Goal: Find specific page/section: Find specific page/section

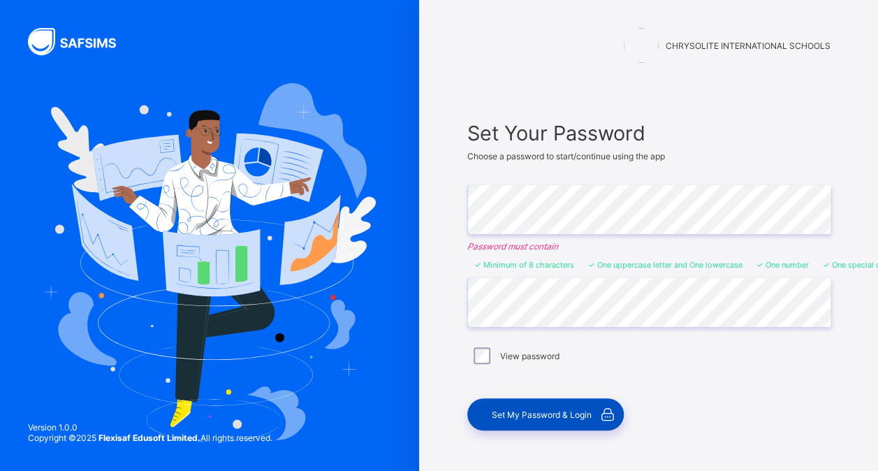
click at [541, 416] on span "Set My Password & Login" at bounding box center [542, 414] width 100 height 10
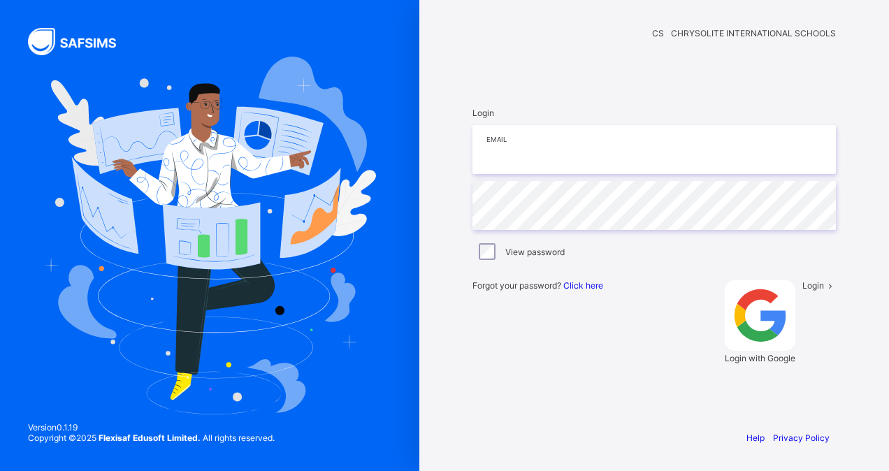
type input "**********"
click at [802, 291] on span "Login" at bounding box center [813, 285] width 22 height 10
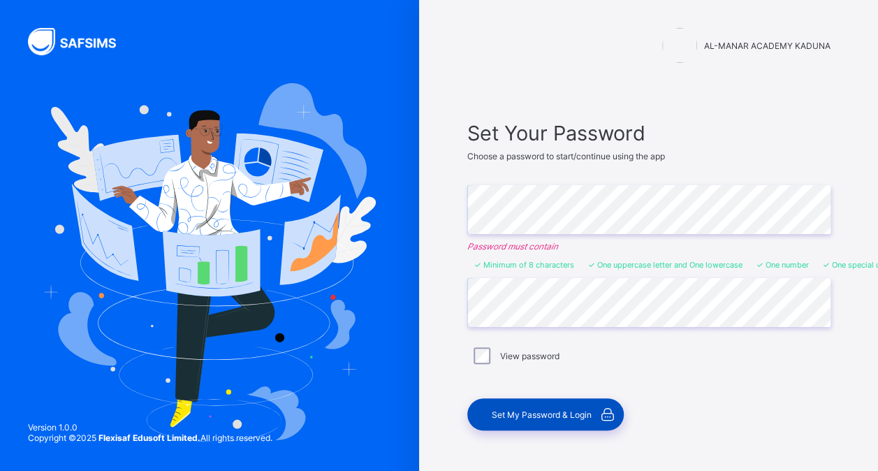
click at [520, 409] on span "Set My Password & Login" at bounding box center [542, 414] width 100 height 10
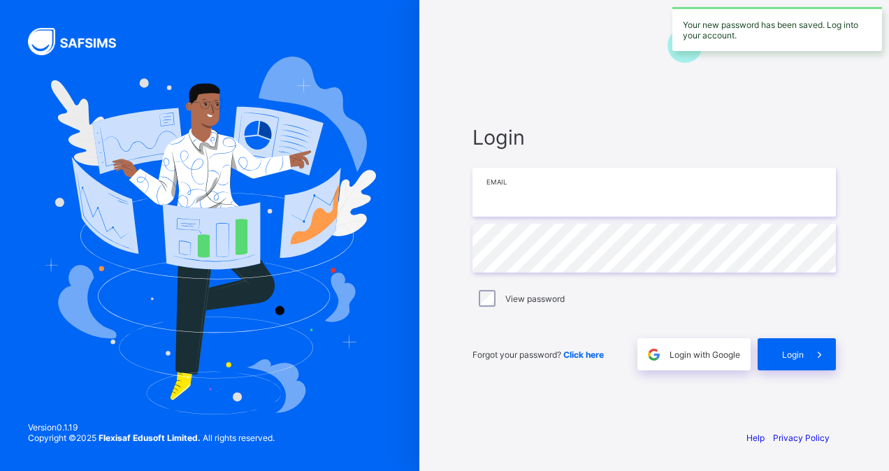
type input "**********"
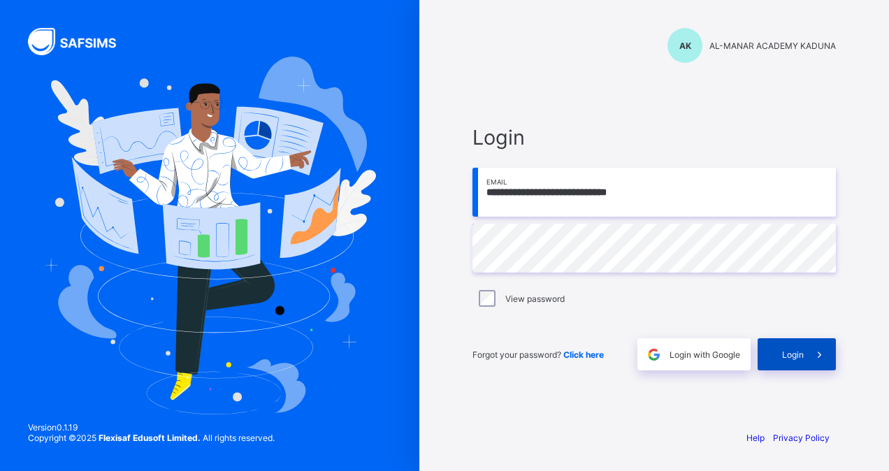
click at [797, 356] on span "Login" at bounding box center [793, 354] width 22 height 10
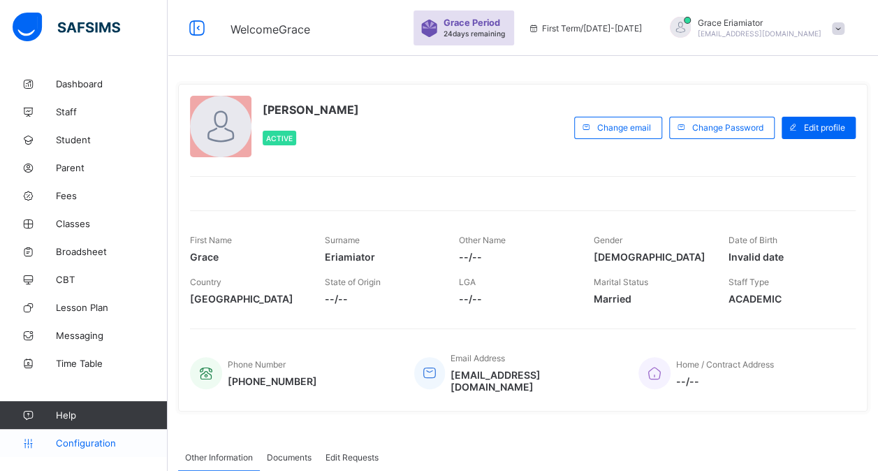
click at [88, 442] on span "Configuration" at bounding box center [111, 442] width 111 height 11
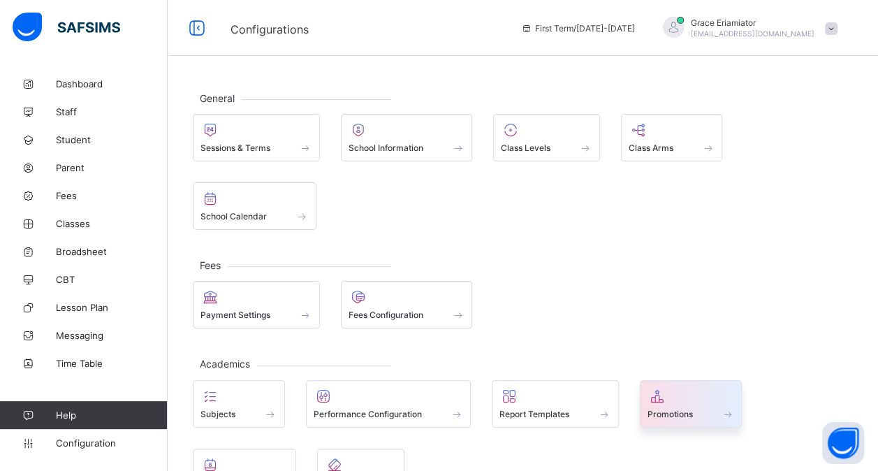
click at [680, 405] on span at bounding box center [691, 406] width 87 height 3
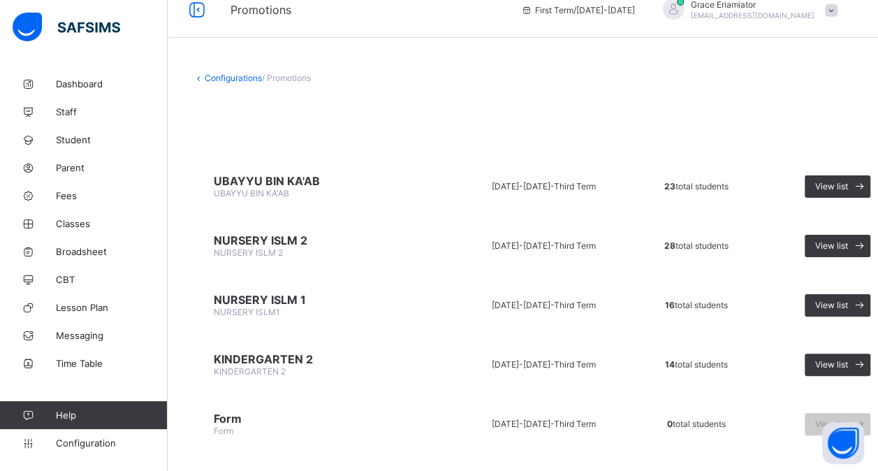
scroll to position [22, 0]
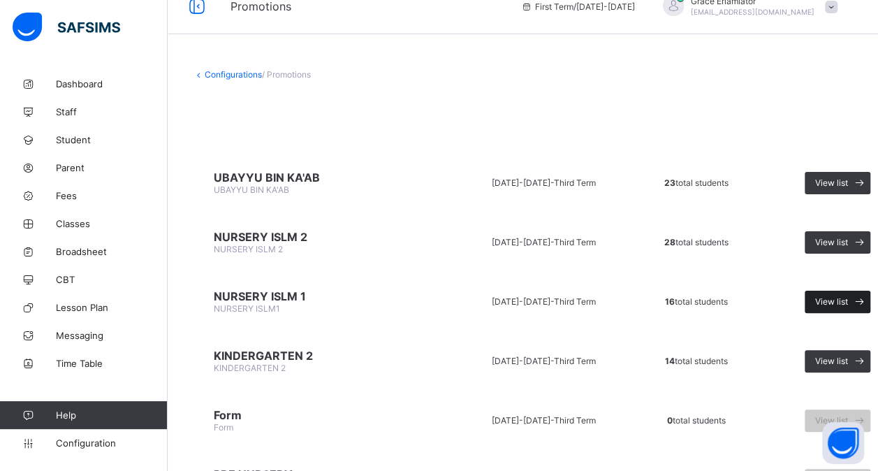
click at [833, 296] on span "View list" at bounding box center [831, 301] width 33 height 10
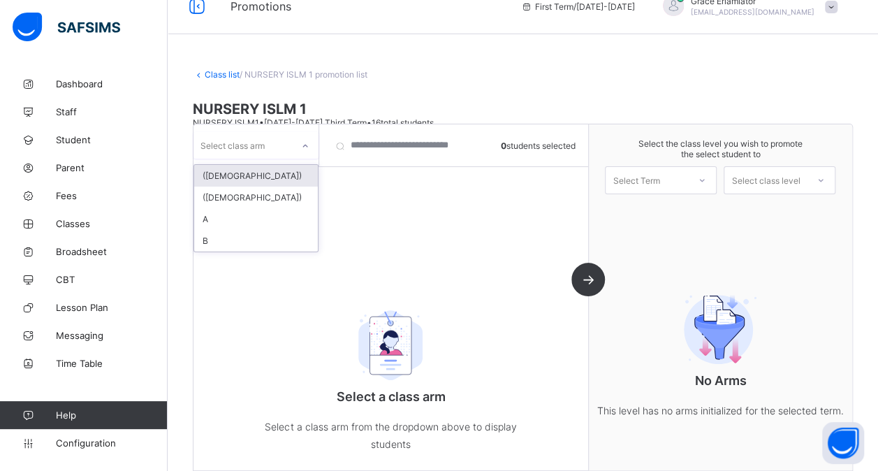
click at [305, 145] on icon at bounding box center [305, 146] width 8 height 14
click at [286, 210] on div "A" at bounding box center [256, 219] width 124 height 22
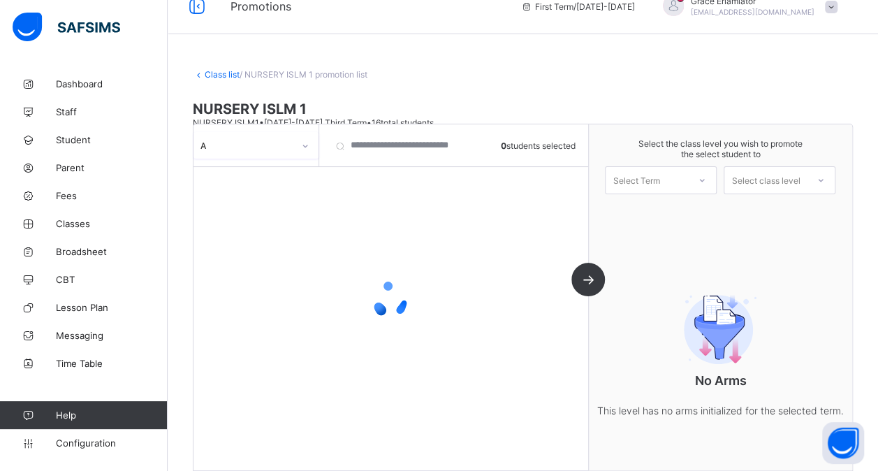
scroll to position [57, 0]
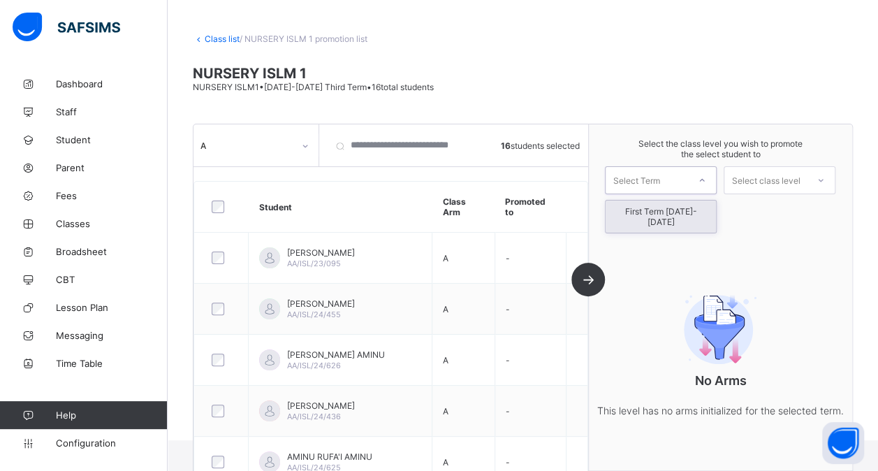
click at [704, 179] on div at bounding box center [702, 180] width 25 height 24
click at [686, 214] on div "First Term 2025-2026" at bounding box center [661, 217] width 110 height 32
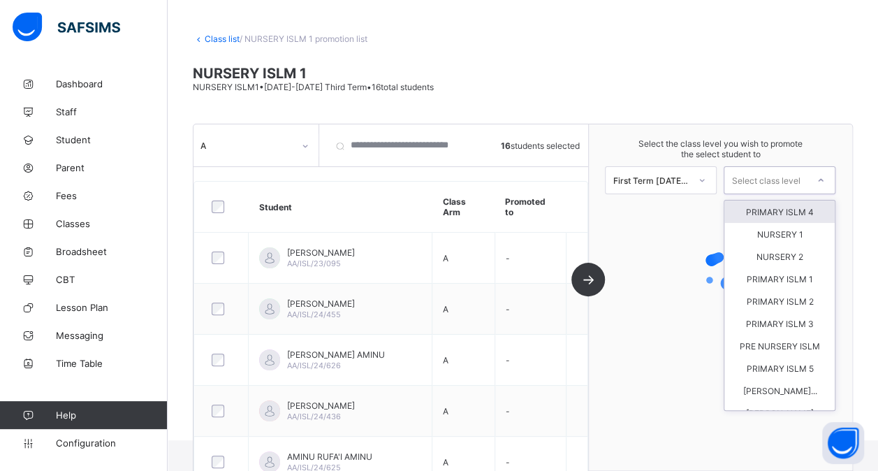
click at [822, 176] on div at bounding box center [820, 180] width 25 height 24
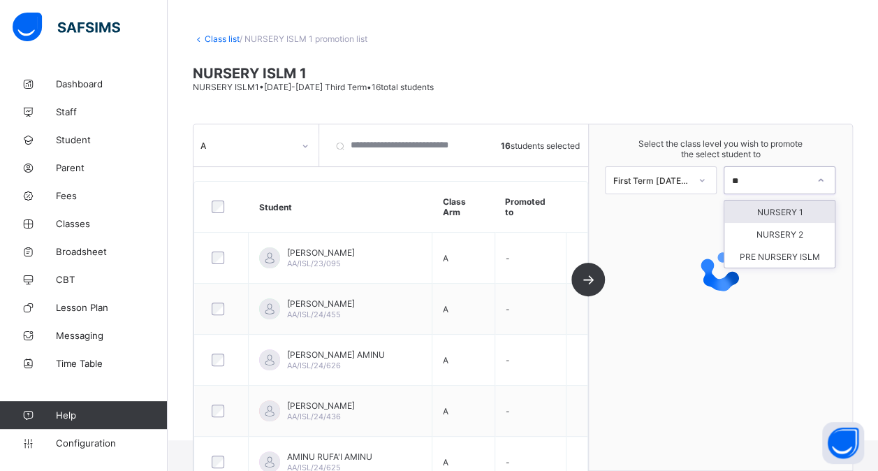
scroll to position [0, 0]
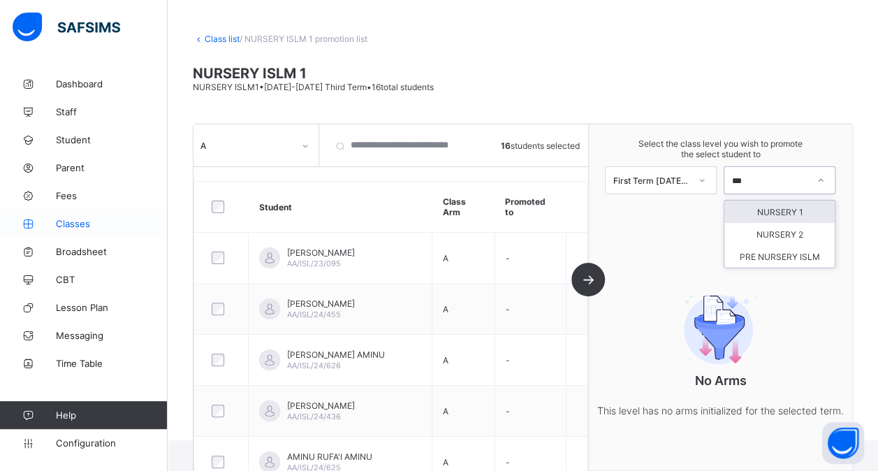
type input "***"
click at [92, 231] on link "Classes" at bounding box center [84, 224] width 168 height 28
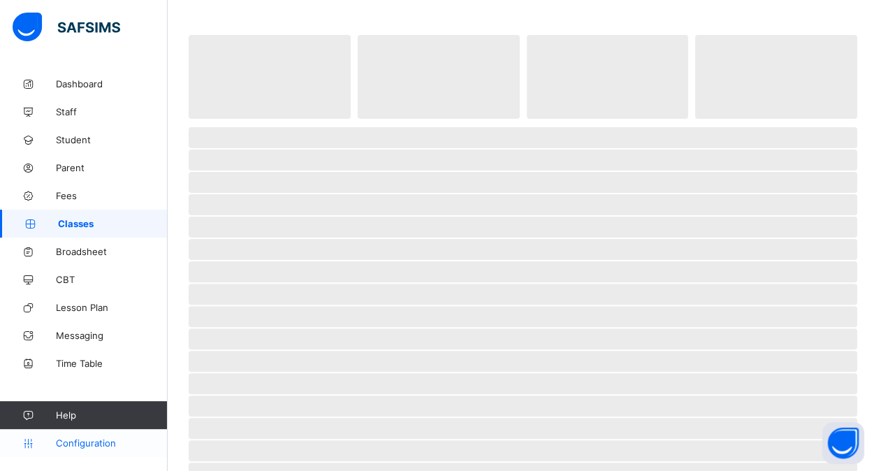
click at [92, 442] on span "Configuration" at bounding box center [111, 442] width 111 height 11
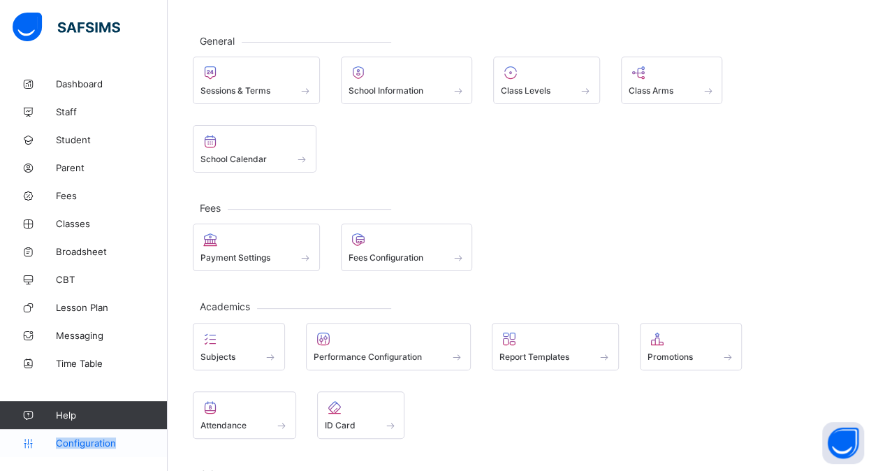
click at [92, 442] on span "Configuration" at bounding box center [111, 442] width 111 height 11
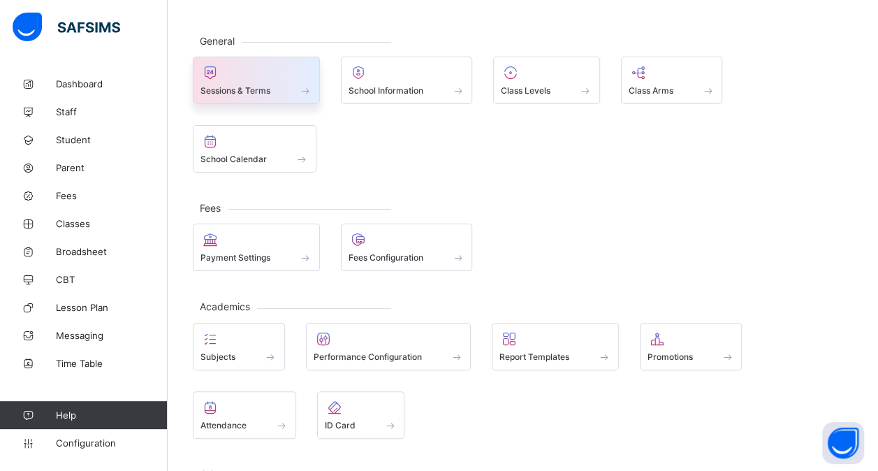
click at [283, 85] on div "Sessions & Terms" at bounding box center [257, 91] width 112 height 12
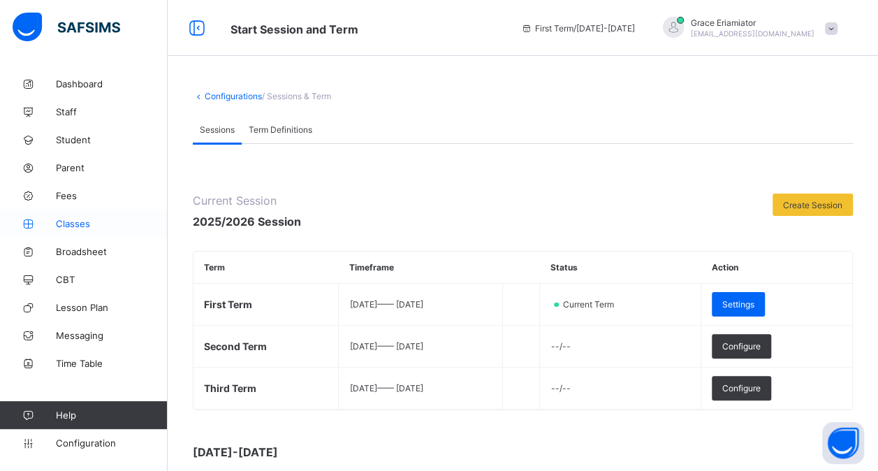
click at [75, 221] on span "Classes" at bounding box center [112, 223] width 112 height 11
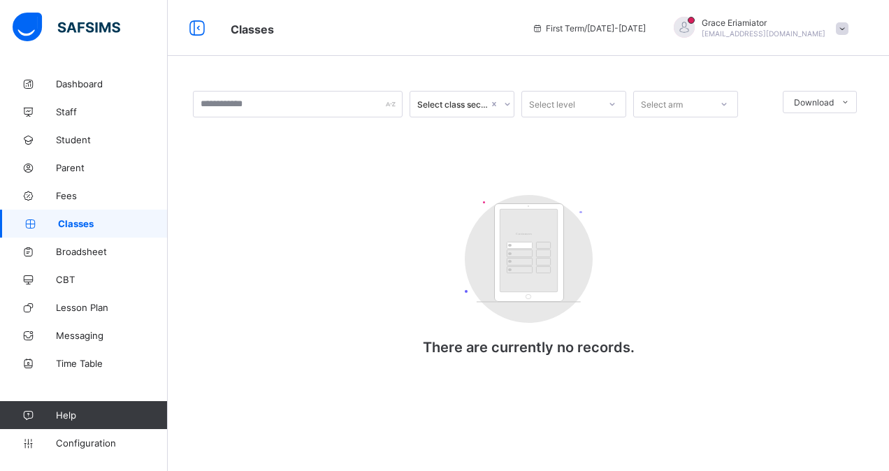
click at [616, 143] on div "Select class section Select level Select arm Download Pdf Report Excel Report C…" at bounding box center [528, 237] width 671 height 293
click at [112, 225] on span "Classes" at bounding box center [113, 223] width 110 height 11
click at [85, 249] on span "Broadsheet" at bounding box center [112, 251] width 112 height 11
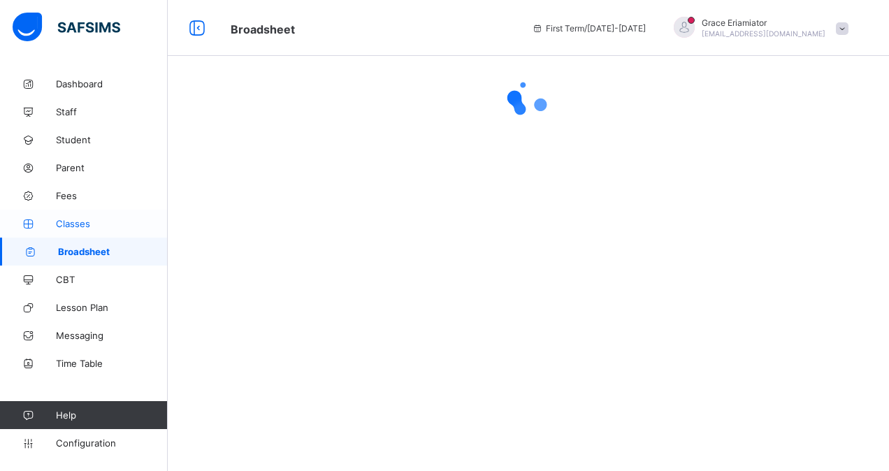
click at [84, 226] on span "Classes" at bounding box center [112, 223] width 112 height 11
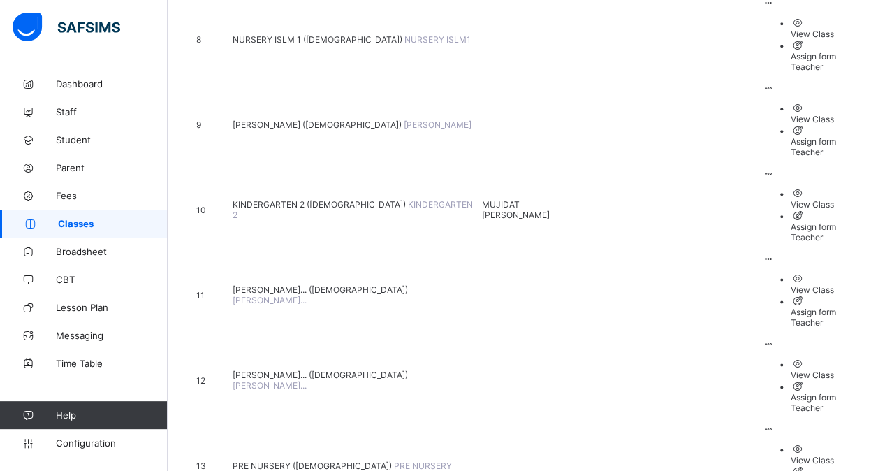
scroll to position [744, 0]
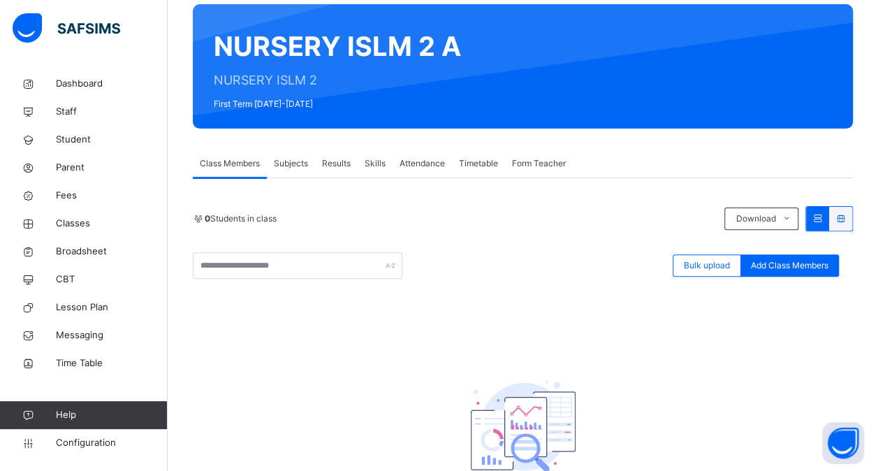
scroll to position [108, 0]
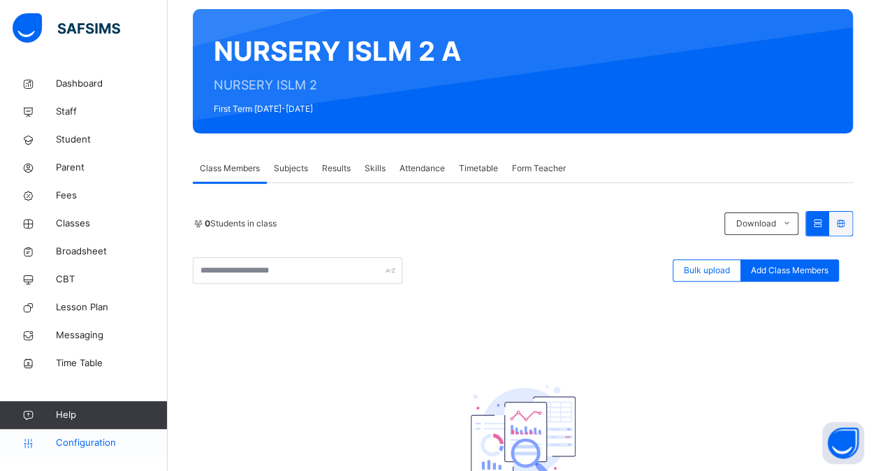
click at [103, 447] on span "Configuration" at bounding box center [111, 443] width 111 height 14
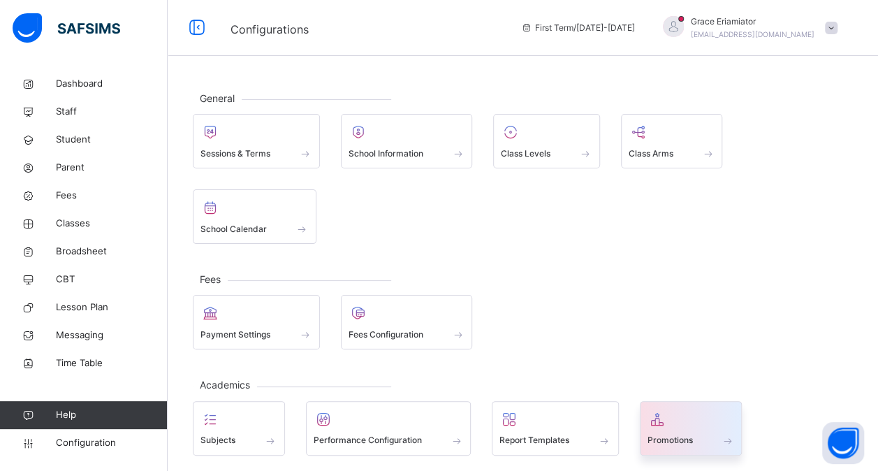
click at [701, 425] on div at bounding box center [691, 419] width 87 height 21
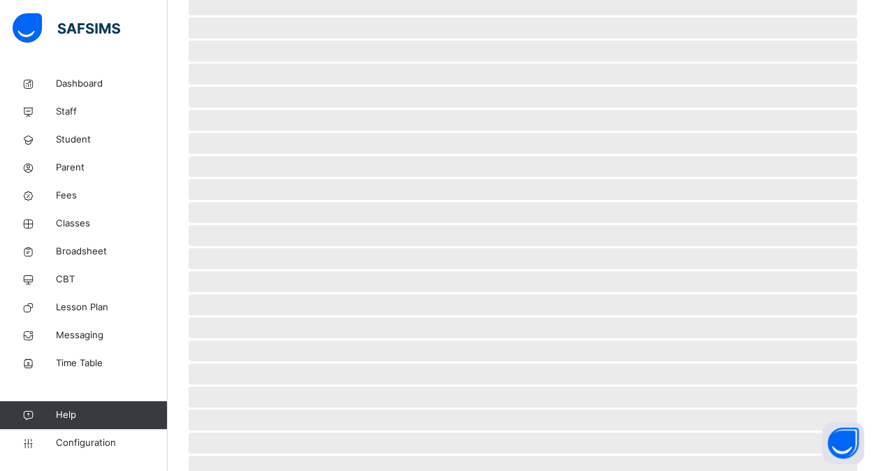
scroll to position [22, 0]
